Goal: Check status: Check status

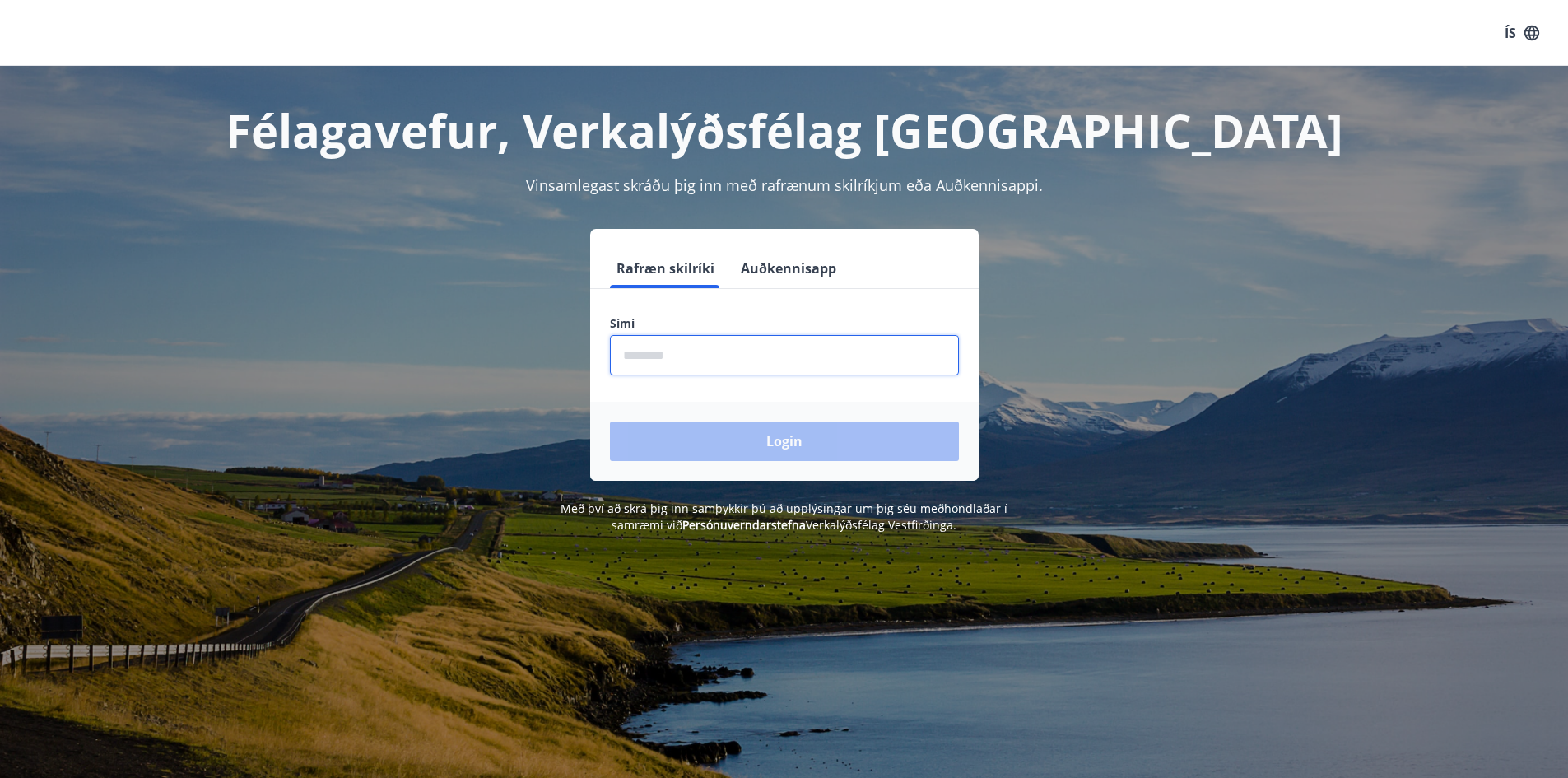
click at [665, 363] on input "phone" at bounding box center [784, 355] width 349 height 41
type input "********"
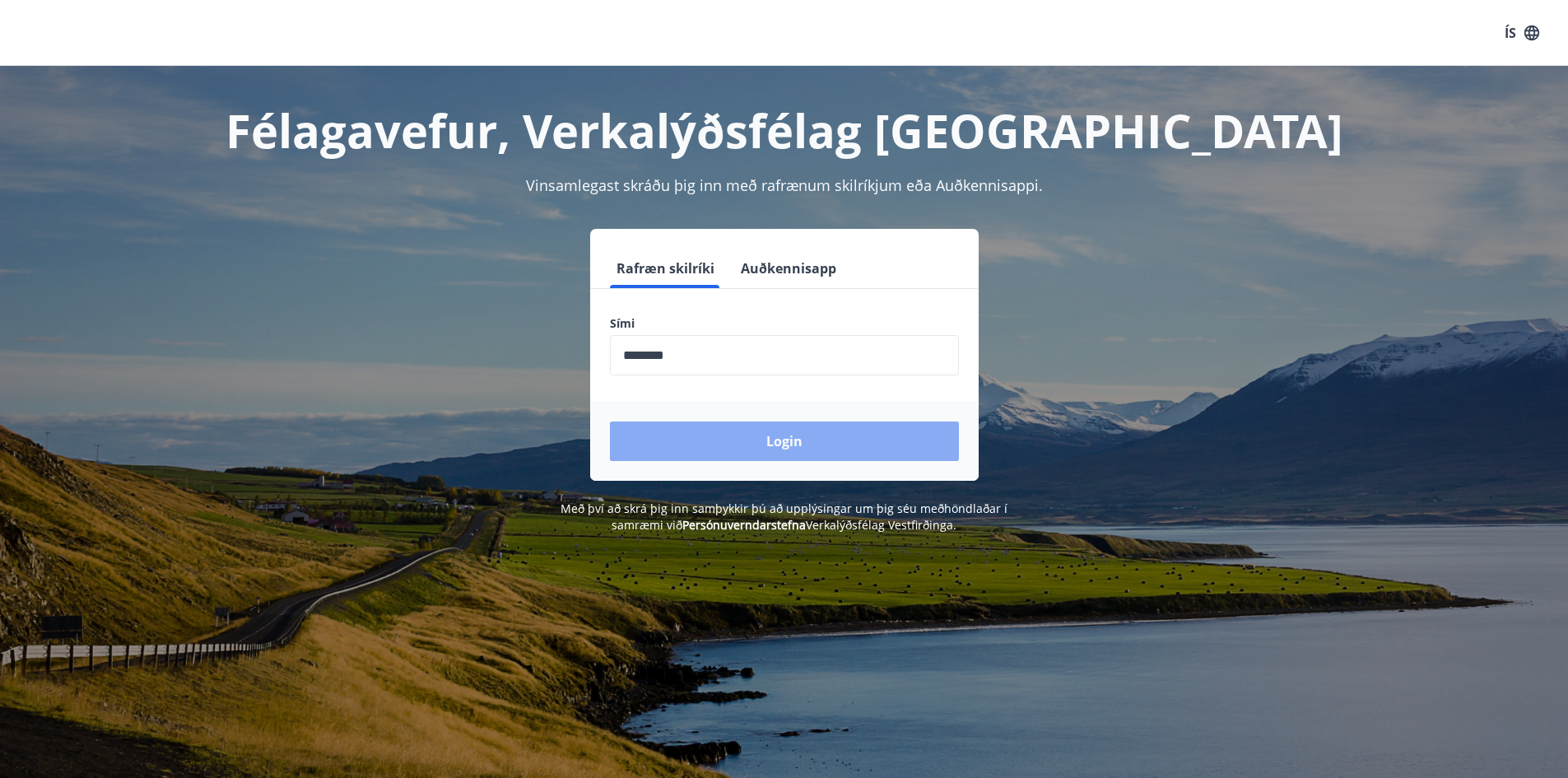
click at [756, 447] on button "Login" at bounding box center [784, 442] width 349 height 40
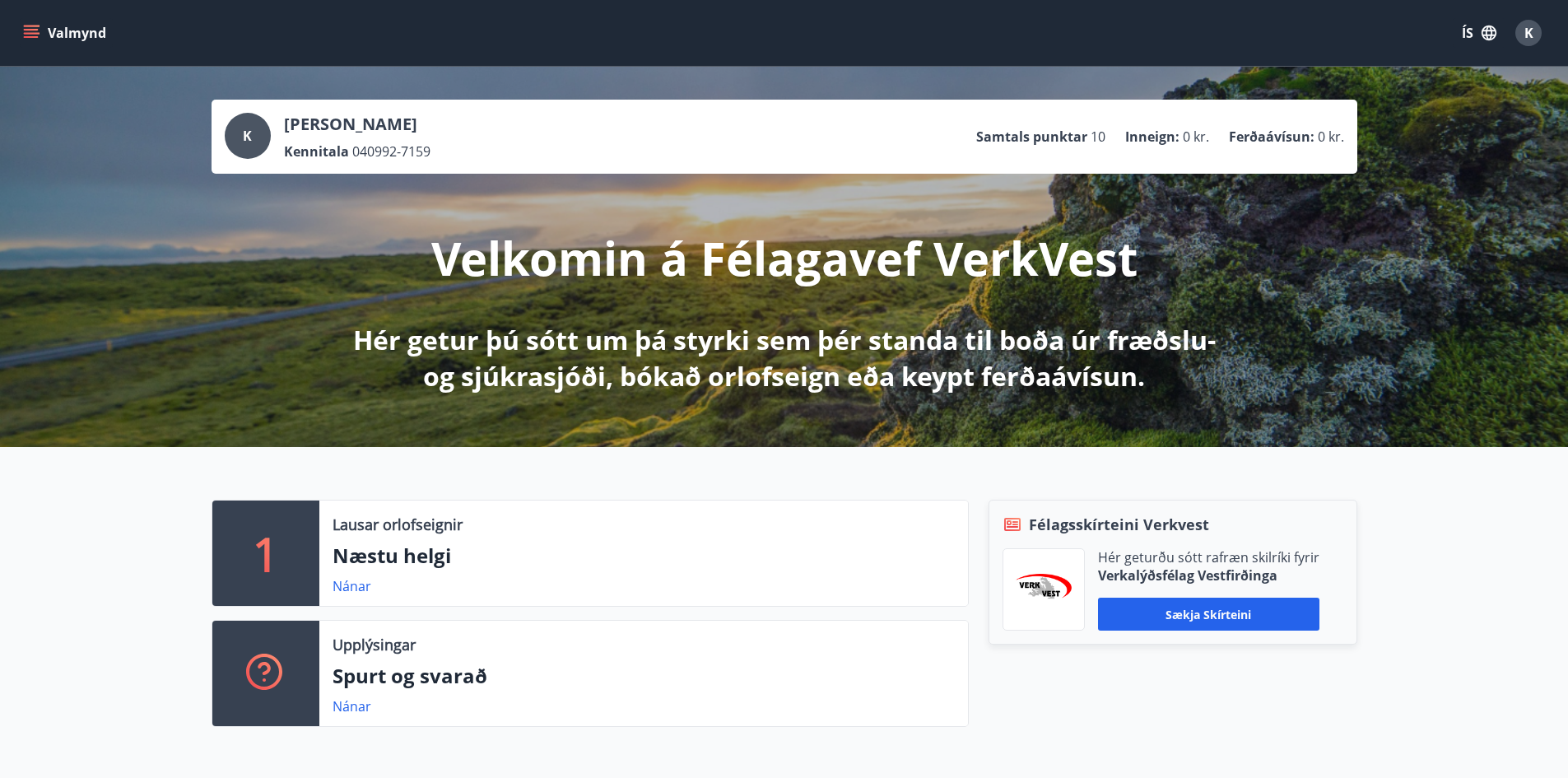
click at [22, 27] on button "Valmynd" at bounding box center [66, 33] width 93 height 30
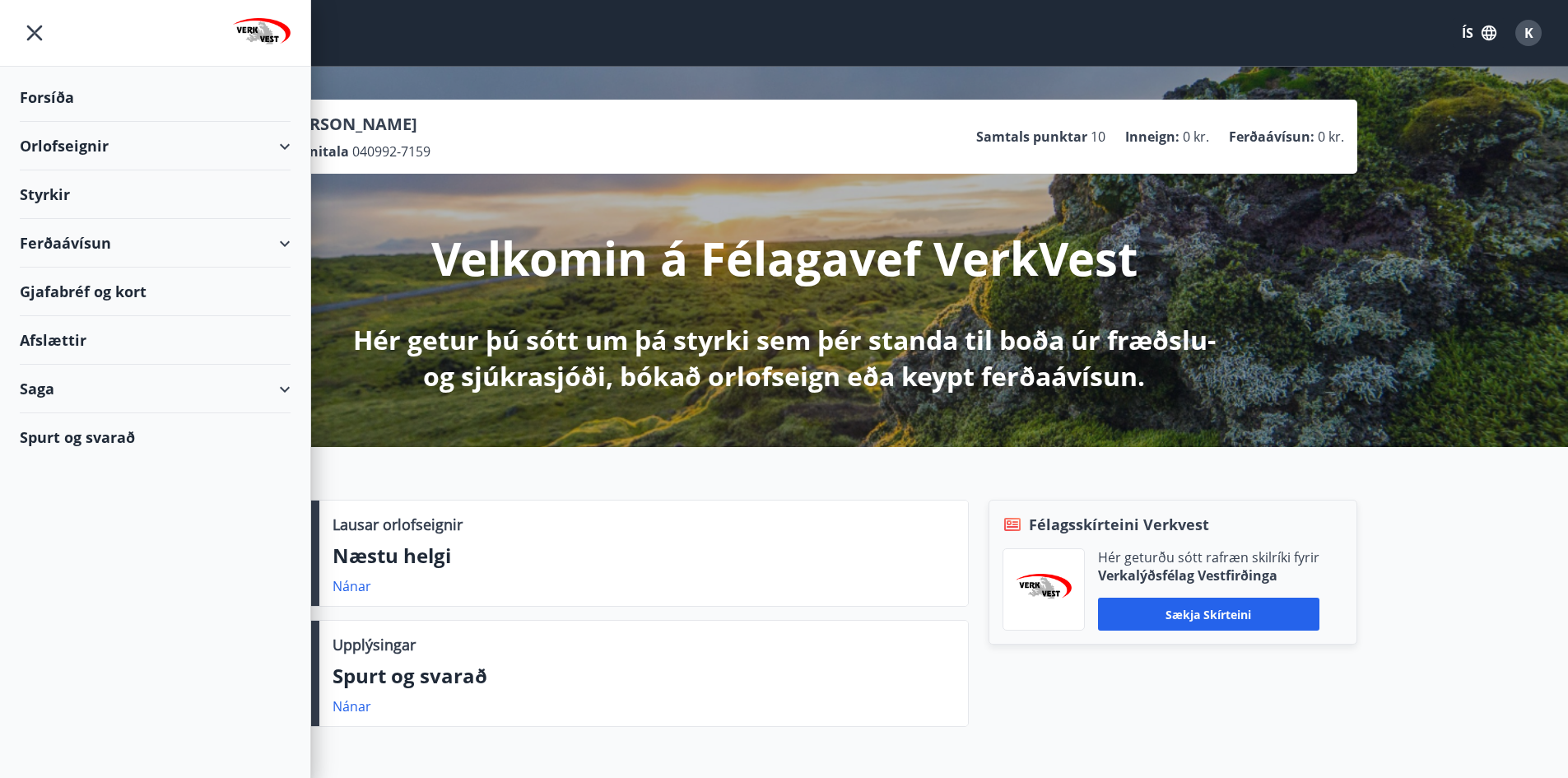
click at [281, 399] on div "Saga" at bounding box center [155, 389] width 271 height 49
click at [97, 428] on div "Ferðaávísun" at bounding box center [155, 431] width 244 height 35
